Goal: Information Seeking & Learning: Learn about a topic

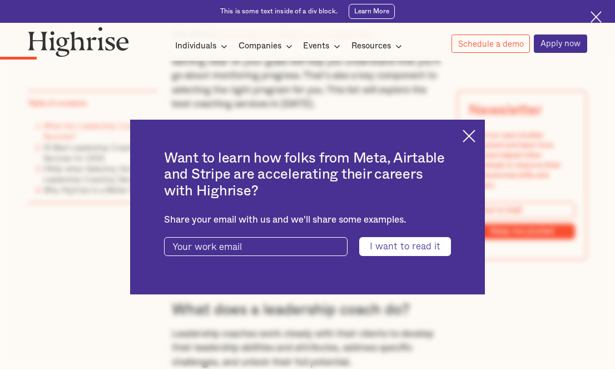
scroll to position [973, 0]
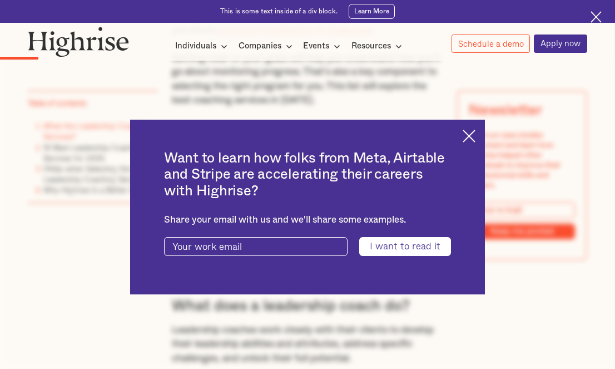
click at [475, 137] on img at bounding box center [469, 136] width 13 height 13
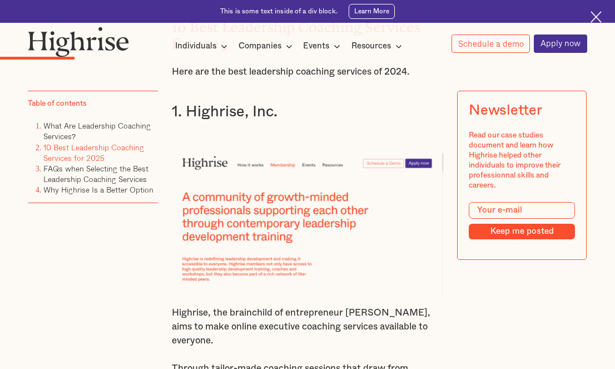
scroll to position [1376, 0]
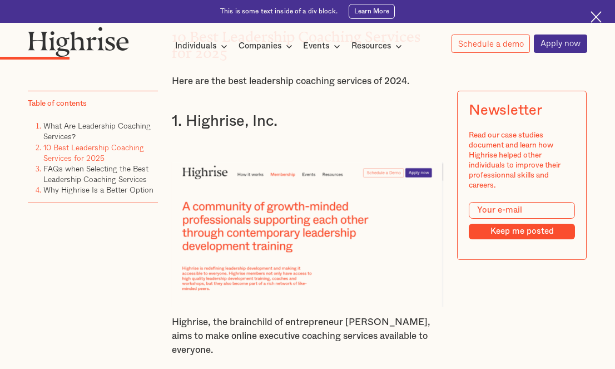
click at [286, 228] on img at bounding box center [307, 234] width 271 height 145
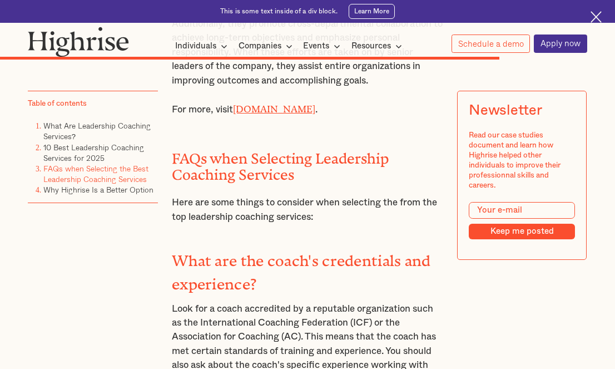
scroll to position [7380, 0]
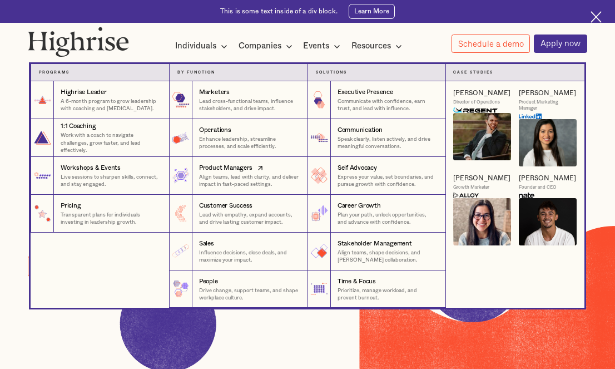
click at [234, 182] on p "Align teams, lead with clarity, and deliver impact in fast-paced settings." at bounding box center [249, 181] width 101 height 15
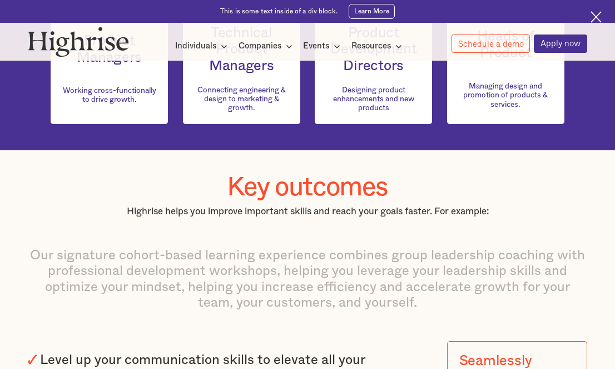
scroll to position [843, 0]
